Goal: Task Accomplishment & Management: Use online tool/utility

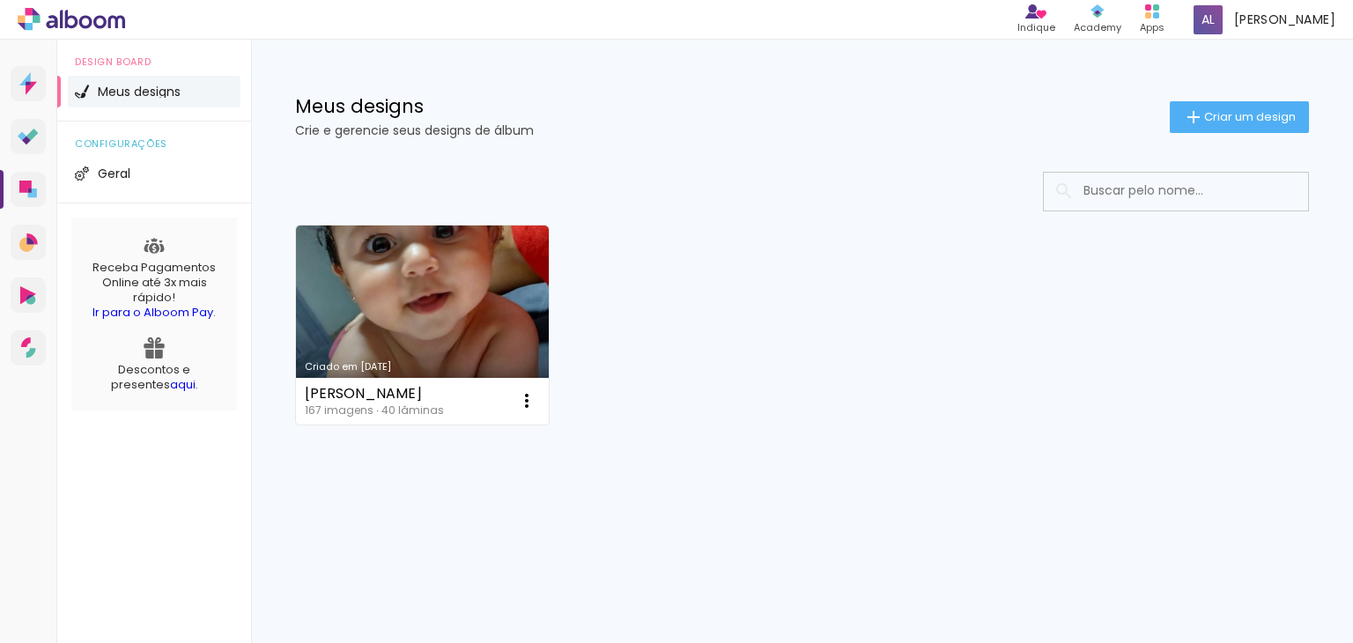
click at [745, 117] on div "Meus designs Crie e gerencie seus designs de álbum" at bounding box center [732, 117] width 875 height 40
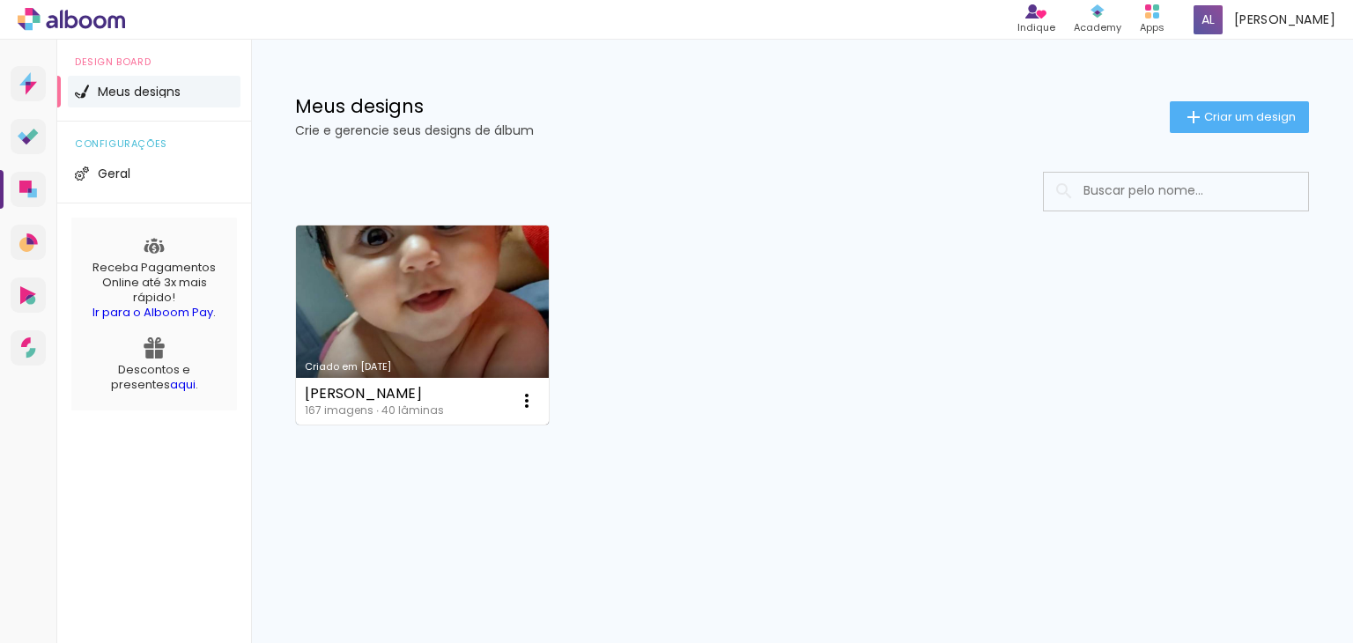
click at [395, 293] on link "Criado em [DATE]" at bounding box center [422, 324] width 253 height 199
